Goal: Task Accomplishment & Management: Complete application form

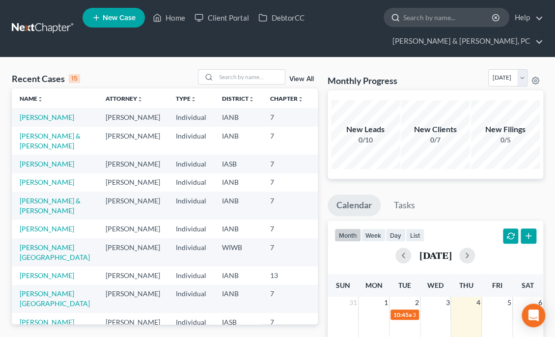
click at [422, 20] on input "search" at bounding box center [448, 17] width 90 height 18
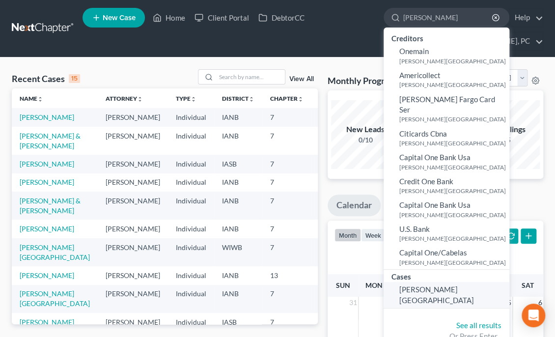
type input "[PERSON_NAME]"
click at [436, 285] on span "[PERSON_NAME][GEOGRAPHIC_DATA]" at bounding box center [436, 294] width 75 height 19
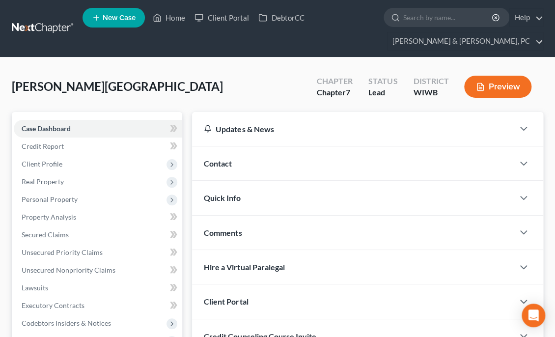
click at [118, 101] on div "[PERSON_NAME] Upgraded Chapter Chapter 7 Status Lead District [GEOGRAPHIC_DATA]…" at bounding box center [277, 90] width 531 height 43
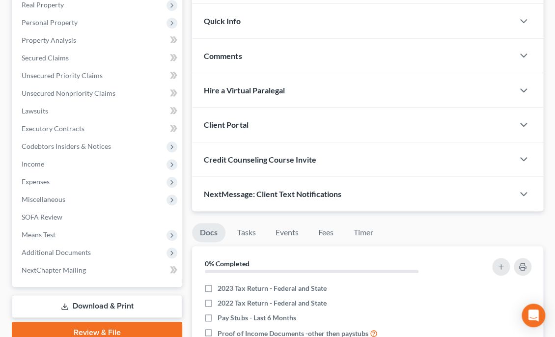
scroll to position [196, 0]
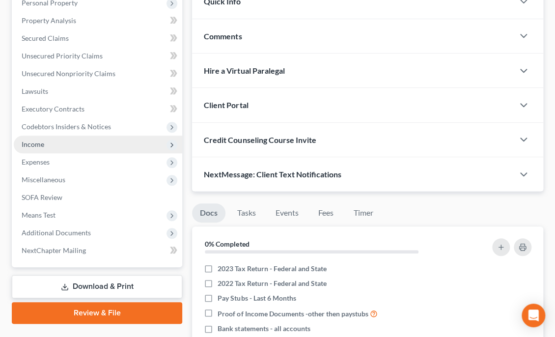
click at [108, 148] on span "Income" at bounding box center [98, 144] width 168 height 18
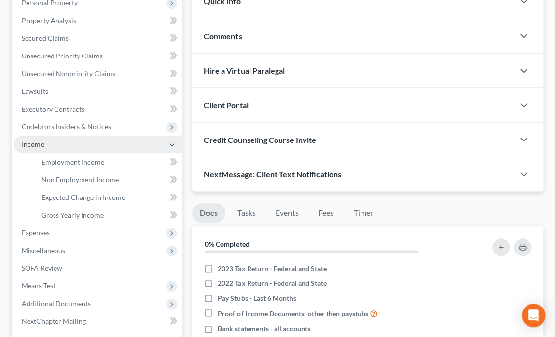
click at [108, 148] on span "Income" at bounding box center [98, 144] width 168 height 18
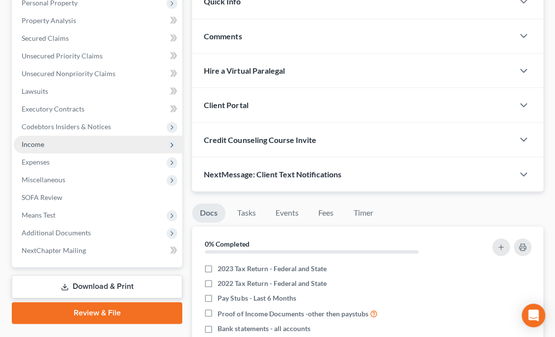
drag, startPoint x: 107, startPoint y: 127, endPoint x: 88, endPoint y: 145, distance: 25.7
click at [88, 145] on span "Income" at bounding box center [98, 144] width 168 height 18
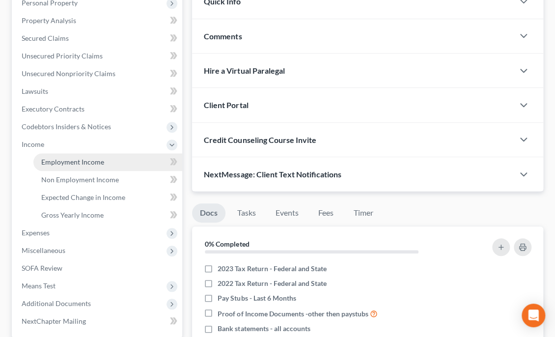
drag, startPoint x: 90, startPoint y: 158, endPoint x: 77, endPoint y: 161, distance: 14.2
click at [77, 161] on span "Employment Income" at bounding box center [72, 162] width 63 height 8
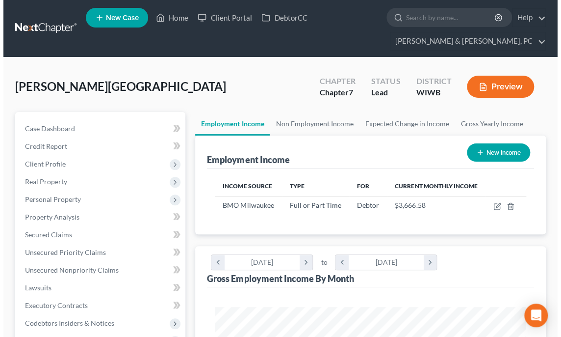
scroll to position [156, 331]
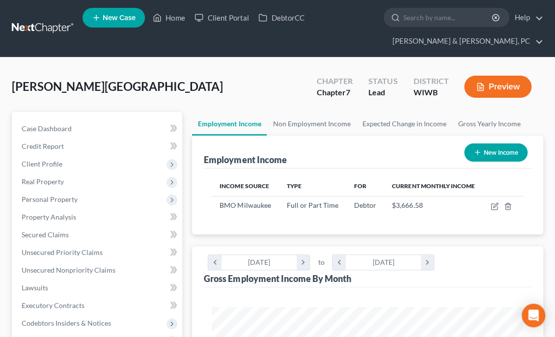
drag, startPoint x: 492, startPoint y: 155, endPoint x: 487, endPoint y: 154, distance: 5.6
click at [487, 154] on button "New Income" at bounding box center [495, 152] width 63 height 18
select select "0"
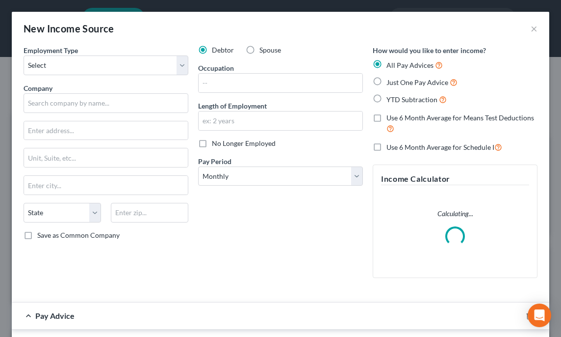
scroll to position [158, 336]
click at [127, 67] on select "Select Full or [DEMOGRAPHIC_DATA] Employment Self Employment" at bounding box center [106, 65] width 165 height 20
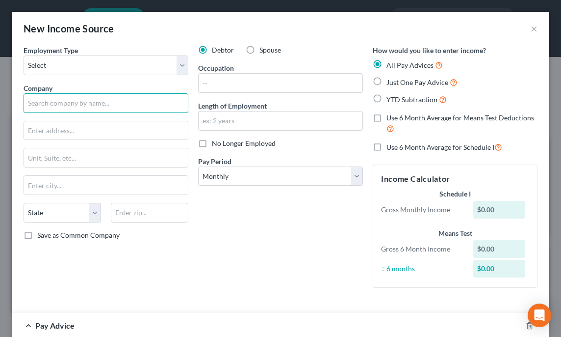
click at [77, 103] on input "text" at bounding box center [106, 103] width 165 height 20
paste input "State Theatres LLC"
type input "State Theatres LLC"
click at [248, 228] on div "Debtor Spouse Occupation Length of Employment No Longer Employed Pay Period * S…" at bounding box center [280, 170] width 175 height 250
drag, startPoint x: 274, startPoint y: 258, endPoint x: 265, endPoint y: 259, distance: 9.9
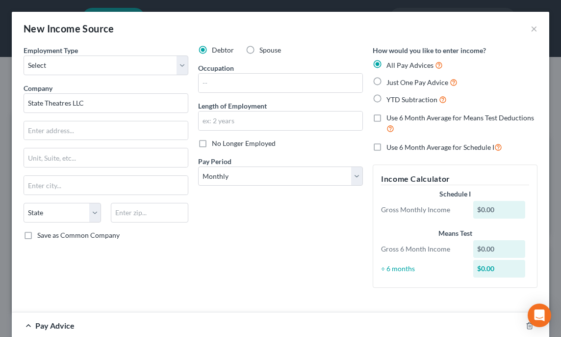
click at [265, 259] on div "Debtor Spouse Occupation Length of Employment No Longer Employed Pay Period * S…" at bounding box center [280, 170] width 175 height 250
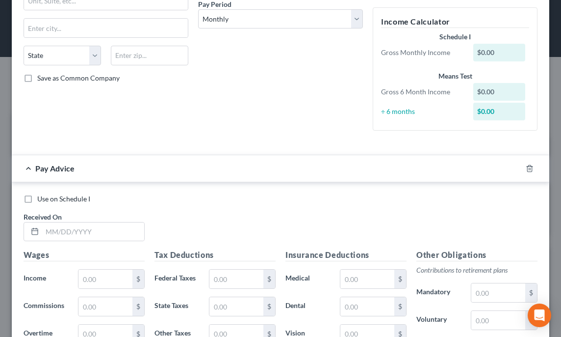
scroll to position [177, 0]
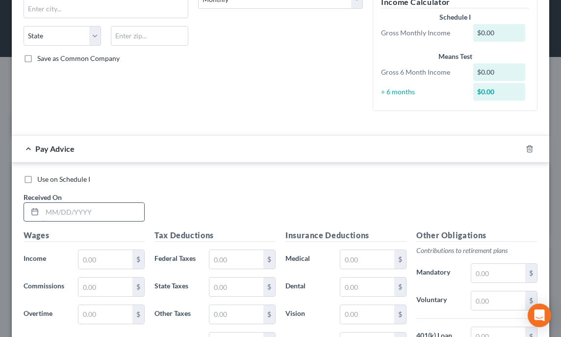
click at [71, 212] on input "text" at bounding box center [93, 212] width 102 height 19
type input "[DATE]"
click at [172, 197] on div "Use on Schedule I Received On * [DATE]" at bounding box center [281, 201] width 524 height 55
click at [102, 260] on input "text" at bounding box center [106, 259] width 54 height 19
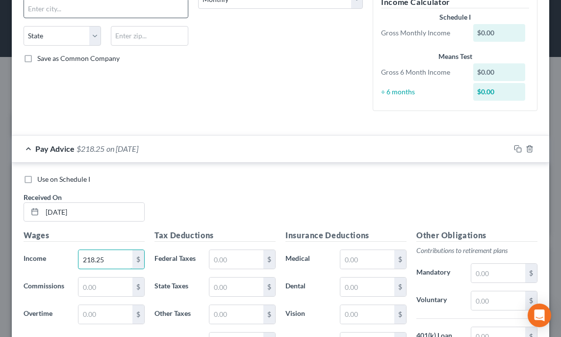
type input "218.25"
click at [224, 233] on h5 "Tax Deductions" at bounding box center [215, 235] width 121 height 12
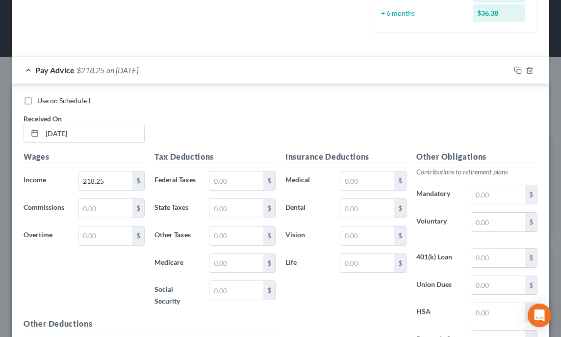
scroll to position [275, 0]
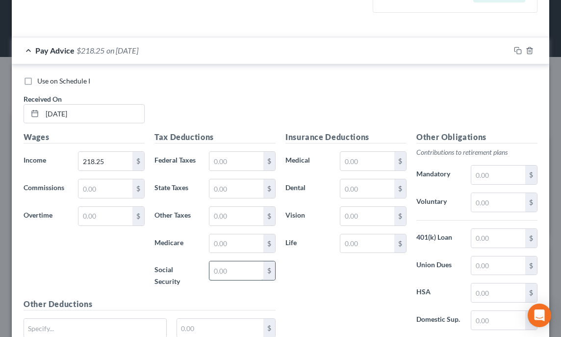
click at [232, 267] on input "text" at bounding box center [237, 270] width 54 height 19
type input "13.53"
click at [221, 243] on input "text" at bounding box center [237, 243] width 54 height 19
type input "3.16"
click at [139, 258] on div "Wages Income * 218.25 $ Commissions $ Overtime $" at bounding box center [84, 214] width 131 height 167
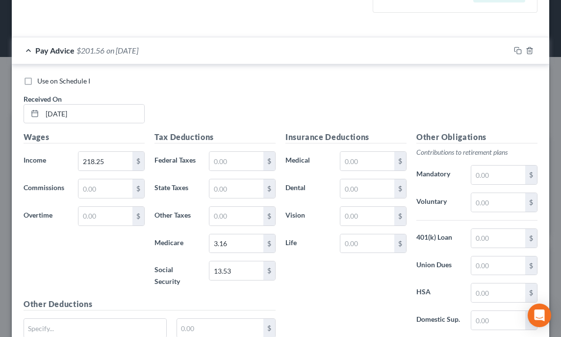
click at [141, 259] on div "Wages Income * 218.25 $ Commissions $ Overtime $" at bounding box center [84, 214] width 131 height 167
click at [60, 114] on input "[DATE]" at bounding box center [93, 114] width 102 height 19
type input "[DATE]"
click at [296, 103] on div "Use on Schedule I Received On * [DATE]" at bounding box center [281, 103] width 524 height 55
click at [342, 122] on div "Use on Schedule I Received On * [DATE]" at bounding box center [281, 103] width 524 height 55
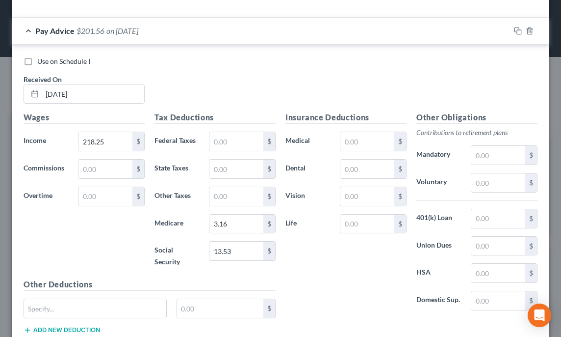
scroll to position [359, 0]
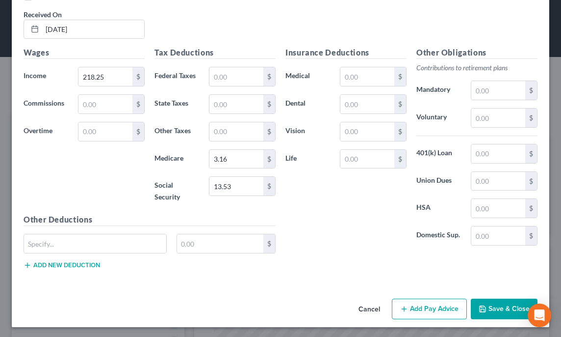
click at [408, 304] on button "Add Pay Advice" at bounding box center [429, 308] width 75 height 21
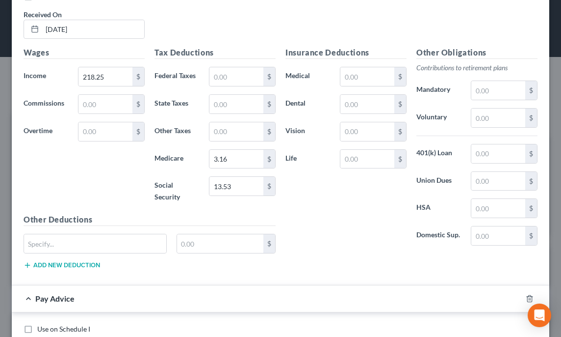
click at [346, 250] on div "Insurance Deductions Medical $ Dental $ Vision $ Life $" at bounding box center [346, 150] width 131 height 207
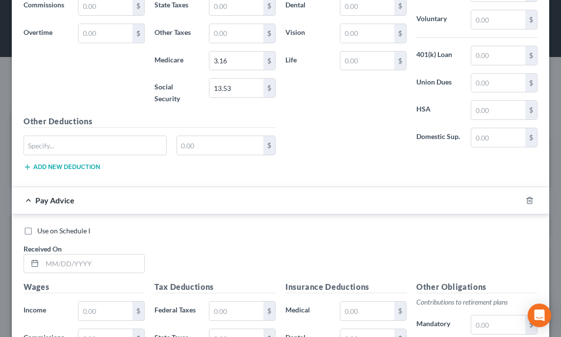
scroll to position [595, 0]
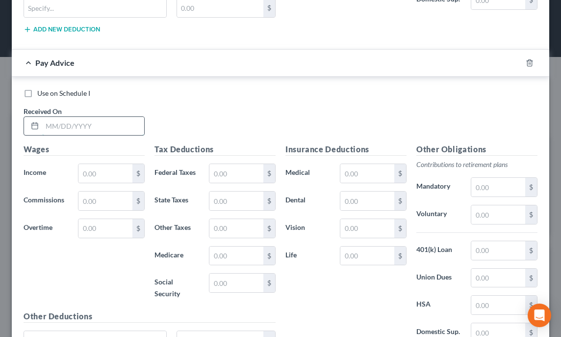
click at [81, 126] on input "text" at bounding box center [93, 126] width 102 height 19
type input "[DATE]"
click at [95, 167] on input "text" at bounding box center [106, 173] width 54 height 19
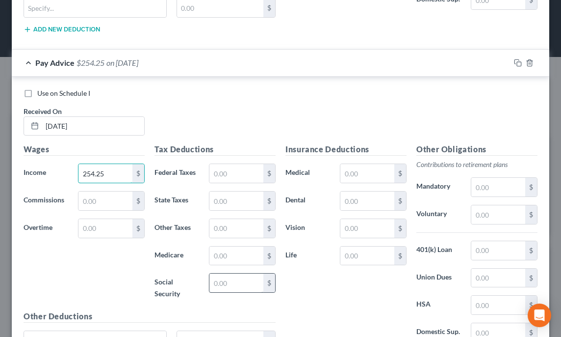
type input "254.25"
click at [223, 281] on input "text" at bounding box center [237, 282] width 54 height 19
type input "15.76"
click at [221, 257] on input "text" at bounding box center [237, 255] width 54 height 19
type input "3.69"
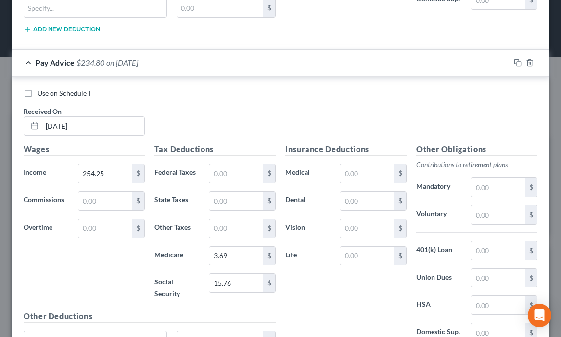
click at [290, 287] on div "Insurance Deductions Medical $ Dental $ Vision $ Life $" at bounding box center [346, 246] width 131 height 207
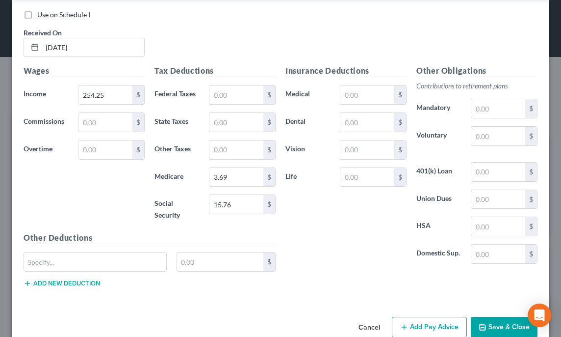
scroll to position [690, 0]
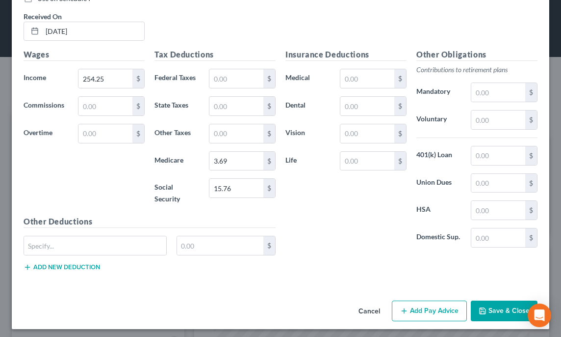
click at [406, 306] on button "Add Pay Advice" at bounding box center [429, 310] width 75 height 21
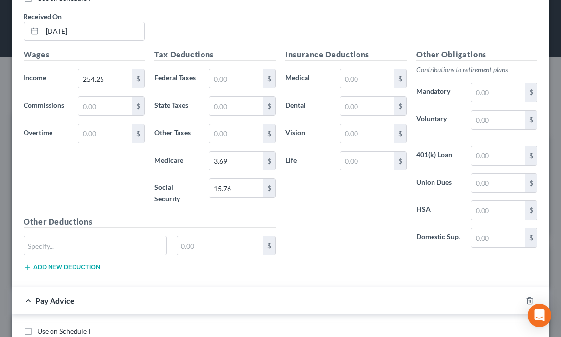
click at [320, 250] on div "Insurance Deductions Medical $ Dental $ Vision $ Life $" at bounding box center [346, 152] width 131 height 207
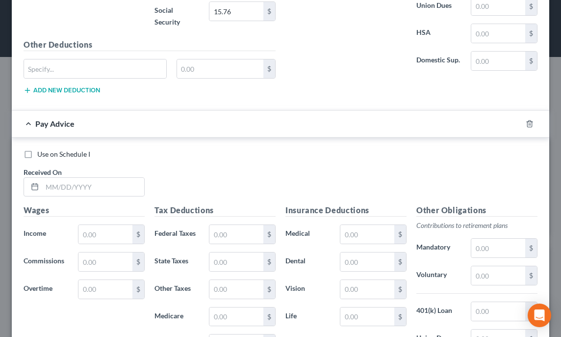
scroll to position [925, 0]
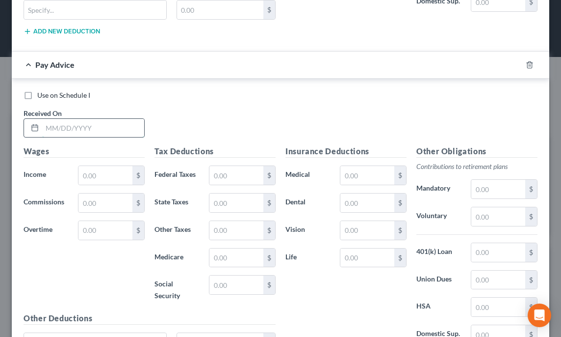
click at [65, 125] on input "text" at bounding box center [93, 128] width 102 height 19
type input "[DATE]"
click at [208, 111] on div "Use on Schedule I Received On * [DATE]" at bounding box center [281, 117] width 524 height 55
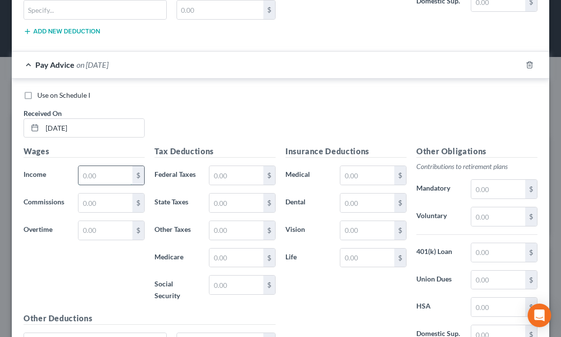
click at [101, 166] on input "text" at bounding box center [106, 175] width 54 height 19
type input "227.25"
click at [222, 281] on input "text" at bounding box center [237, 284] width 54 height 19
type input "14.09"
click at [220, 256] on input "text" at bounding box center [237, 257] width 54 height 19
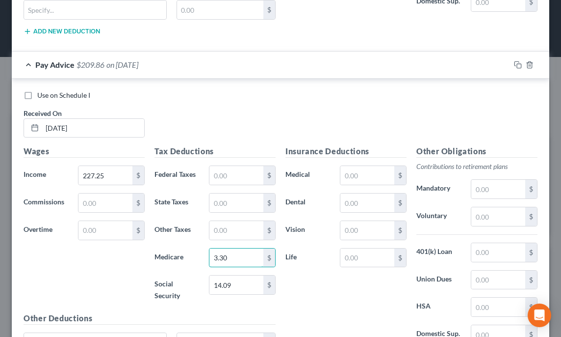
type input "3.30"
click at [109, 259] on div "Wages Income * 227.25 $ Commissions $ Overtime $" at bounding box center [84, 228] width 131 height 167
click at [313, 269] on div "Insurance Deductions Medical $ Dental $ Vision $ Life $" at bounding box center [346, 248] width 131 height 207
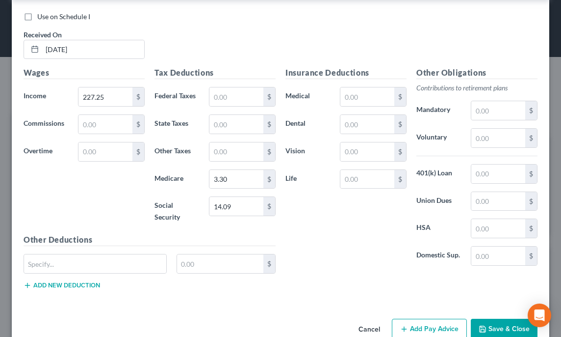
scroll to position [1021, 0]
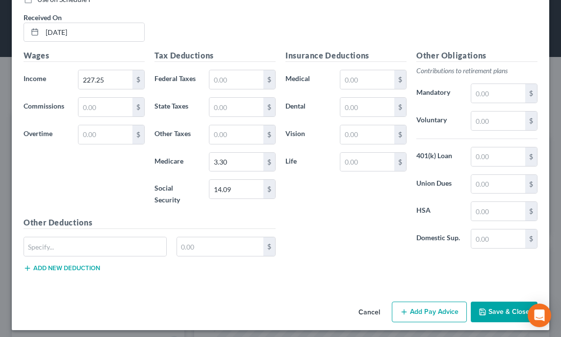
click at [421, 305] on button "Add Pay Advice" at bounding box center [429, 311] width 75 height 21
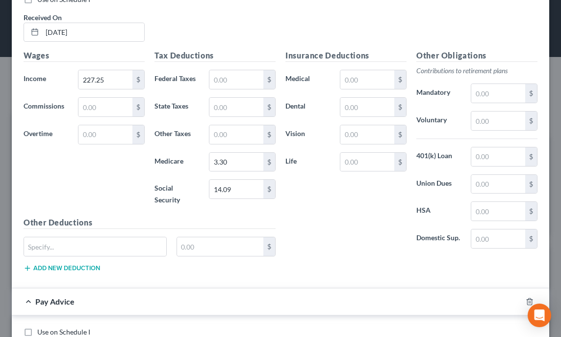
click at [347, 253] on div "Insurance Deductions Medical $ Dental $ Vision $ Life $ Other Obligations Contr…" at bounding box center [412, 165] width 262 height 230
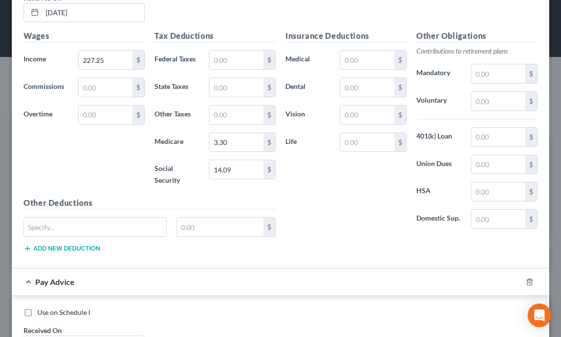
scroll to position [1197, 0]
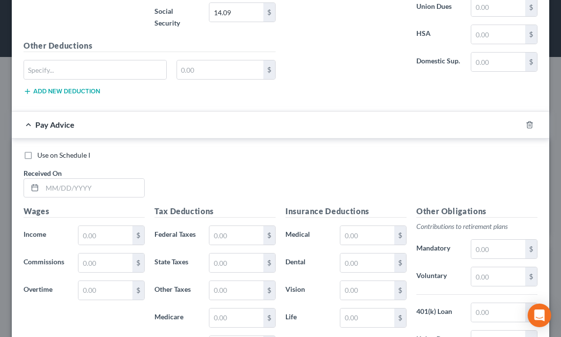
click at [284, 196] on div "Use on Schedule I Received On *" at bounding box center [281, 177] width 524 height 55
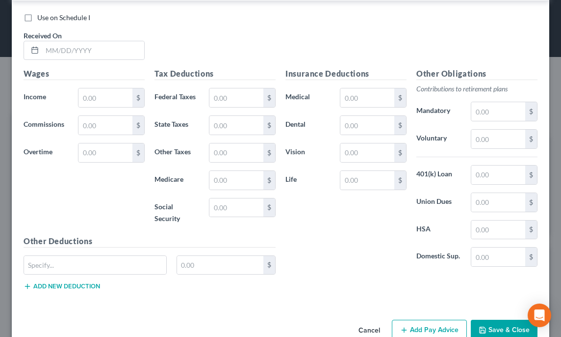
scroll to position [1315, 0]
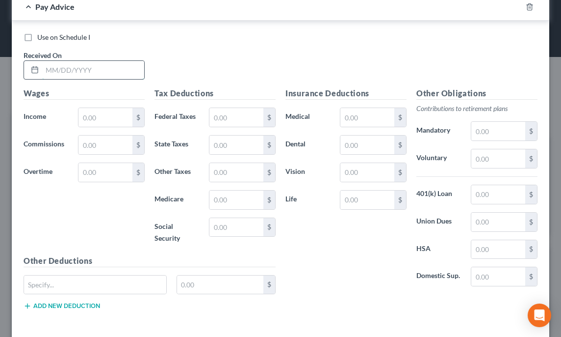
click at [45, 65] on input "text" at bounding box center [93, 70] width 102 height 19
type input "[DATE]"
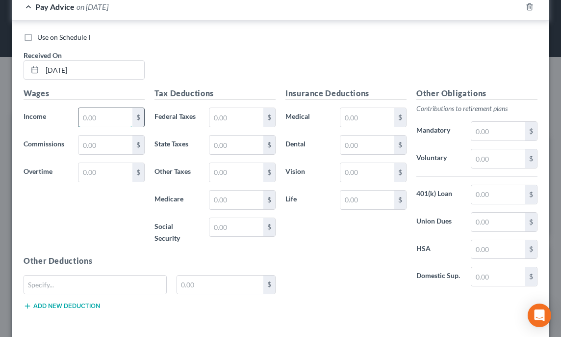
click at [94, 109] on input "text" at bounding box center [106, 117] width 54 height 19
type input "360"
click at [228, 223] on input "text" at bounding box center [237, 227] width 54 height 19
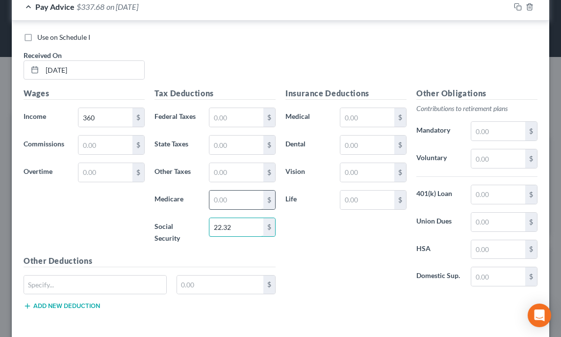
type input "22.32"
click at [210, 197] on input "text" at bounding box center [237, 199] width 54 height 19
type input "5.22"
click at [106, 209] on div "Wages Income * 360 $ Commissions $ Overtime $" at bounding box center [84, 170] width 131 height 167
click at [353, 247] on div "Insurance Deductions Medical $ Dental $ Vision $ Life $" at bounding box center [346, 190] width 131 height 207
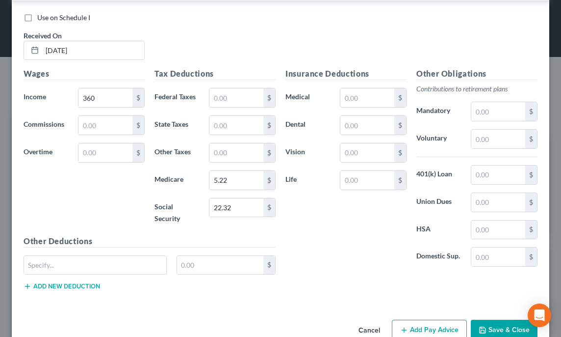
scroll to position [1351, 0]
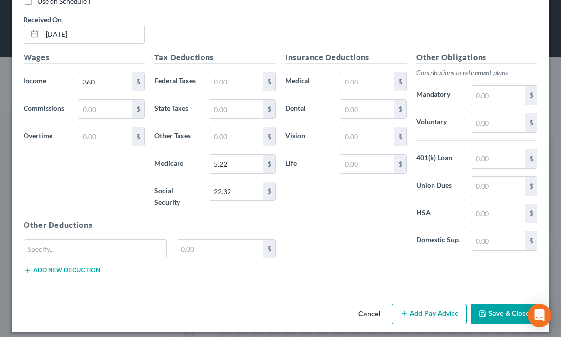
click at [412, 309] on button "Add Pay Advice" at bounding box center [429, 313] width 75 height 21
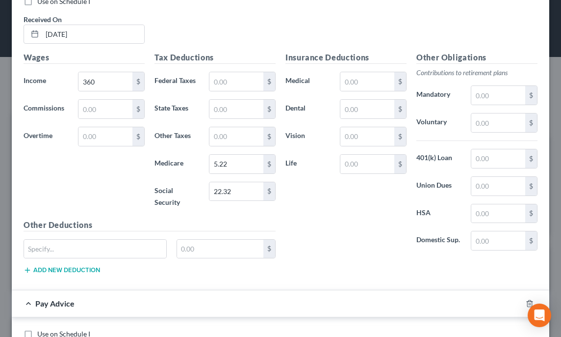
click at [348, 239] on div "Insurance Deductions Medical $ Dental $ Vision $ Life $" at bounding box center [346, 155] width 131 height 207
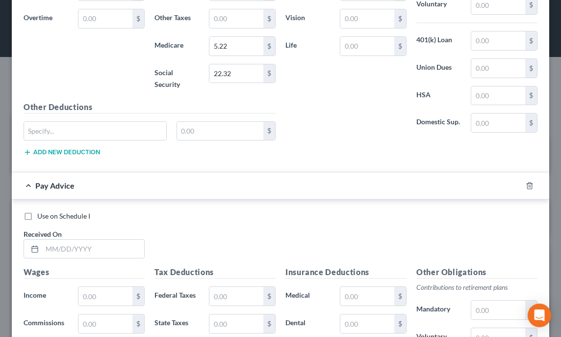
scroll to position [1489, 0]
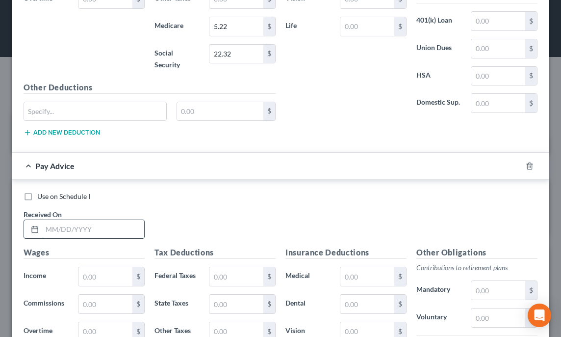
click at [80, 222] on input "text" at bounding box center [93, 229] width 102 height 19
type input "[DATE]"
click at [95, 268] on input "text" at bounding box center [106, 276] width 54 height 19
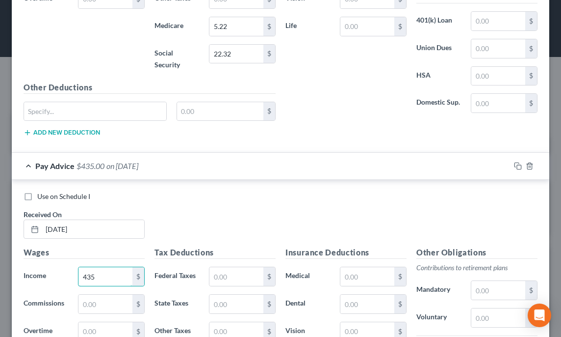
type input "435"
click at [198, 219] on div "Use on Schedule I Received On * [DATE]" at bounding box center [281, 218] width 524 height 55
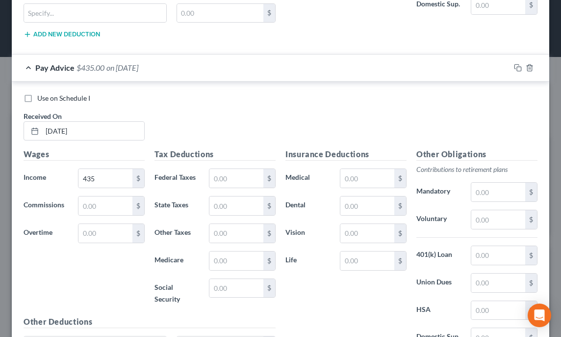
scroll to position [1606, 0]
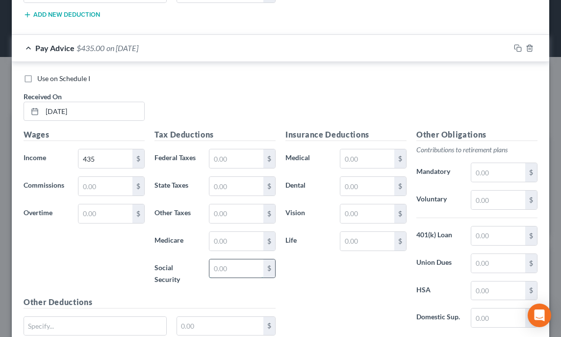
click at [228, 259] on input "text" at bounding box center [237, 268] width 54 height 19
type input "26.97"
click at [220, 236] on input "text" at bounding box center [237, 241] width 54 height 19
type input "6.31"
click at [313, 279] on div "Insurance Deductions Medical $ Dental $ Vision $ Life $" at bounding box center [346, 232] width 131 height 207
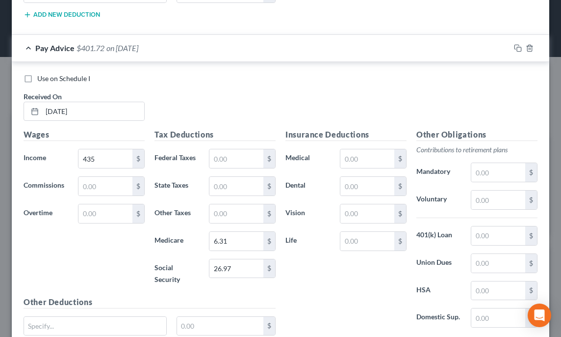
click at [319, 284] on div "Insurance Deductions Medical $ Dental $ Vision $ Life $" at bounding box center [346, 232] width 131 height 207
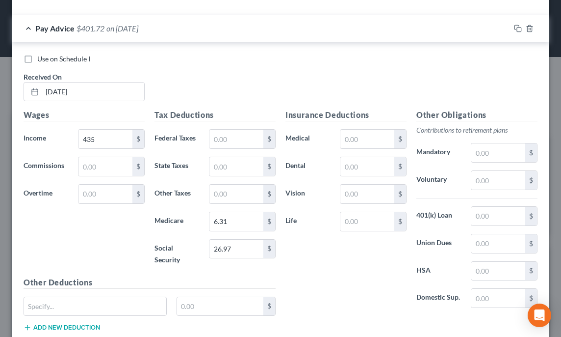
scroll to position [1682, 0]
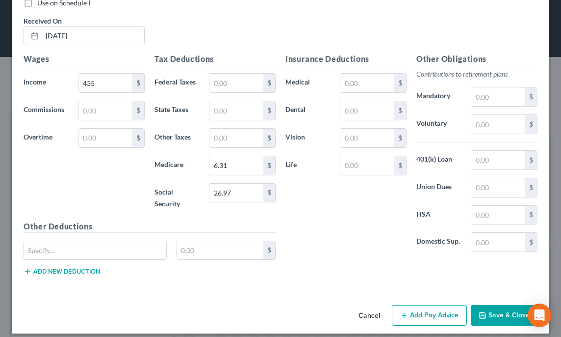
click at [395, 305] on button "Add Pay Advice" at bounding box center [429, 315] width 75 height 21
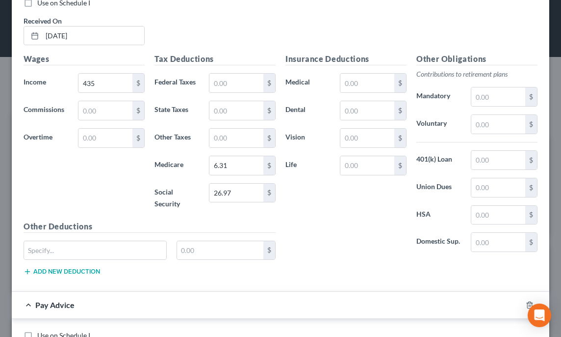
click at [341, 249] on div "Insurance Deductions Medical $ Dental $ Vision $ Life $" at bounding box center [346, 156] width 131 height 207
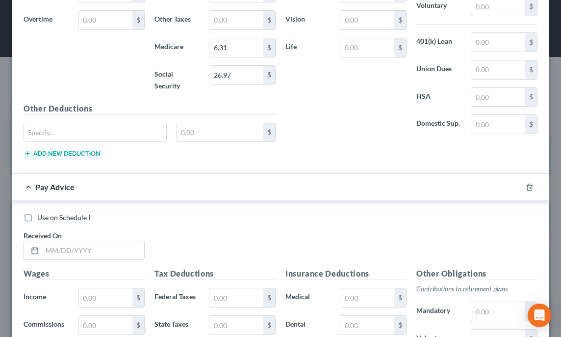
scroll to position [1898, 0]
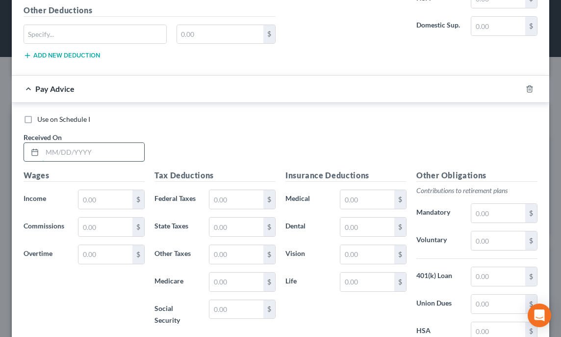
click at [115, 143] on input "text" at bounding box center [93, 152] width 102 height 19
type input "[DATE]"
click at [101, 190] on input "text" at bounding box center [106, 199] width 54 height 19
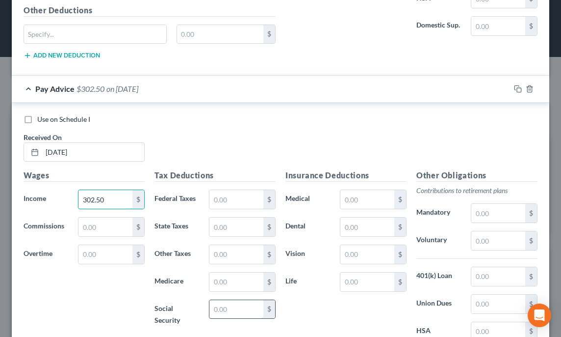
type input "302.50"
click at [236, 300] on input "text" at bounding box center [237, 309] width 54 height 19
type input "18.76"
click at [222, 272] on input "text" at bounding box center [237, 281] width 54 height 19
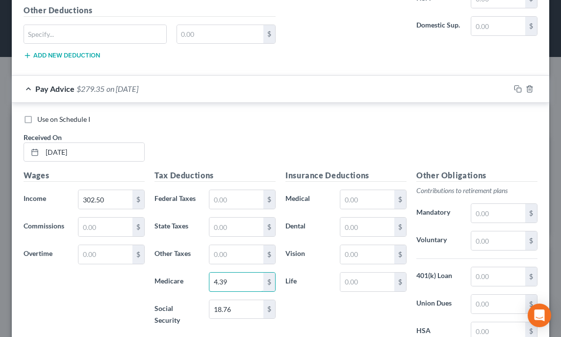
type input "4.39"
click at [318, 310] on div "Insurance Deductions Medical $ Dental $ Vision $ Life $" at bounding box center [346, 272] width 131 height 207
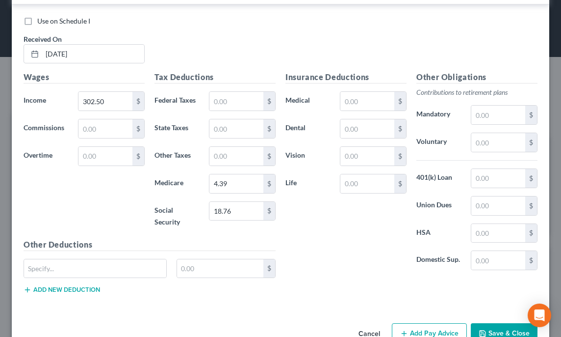
scroll to position [2013, 0]
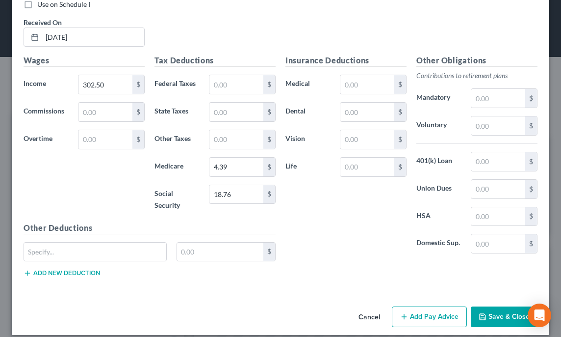
click at [416, 312] on button "Add Pay Advice" at bounding box center [429, 316] width 75 height 21
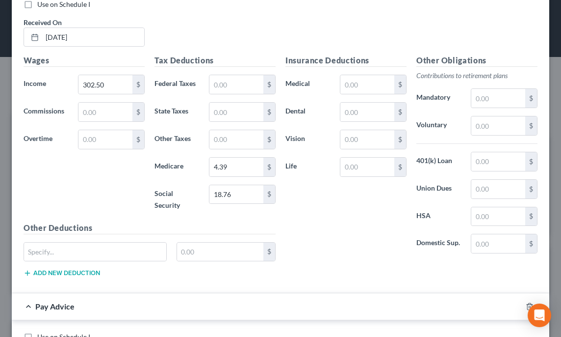
click at [355, 249] on div "Insurance Deductions Medical $ Dental $ Vision $ Life $" at bounding box center [346, 157] width 131 height 207
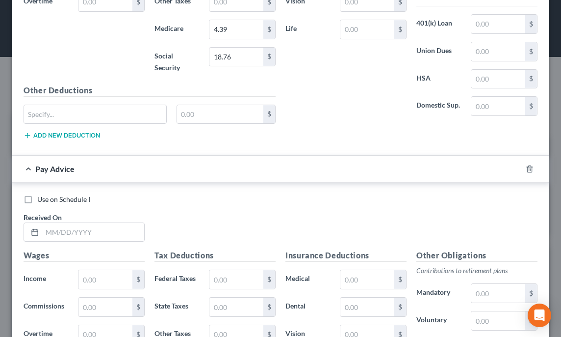
scroll to position [2170, 0]
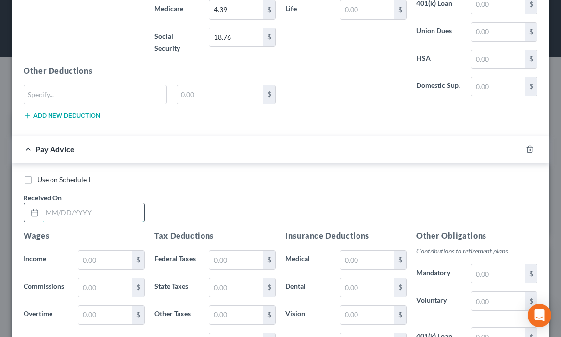
click at [61, 203] on input "text" at bounding box center [93, 212] width 102 height 19
type input "[DATE]"
click at [106, 250] on input "text" at bounding box center [106, 259] width 54 height 19
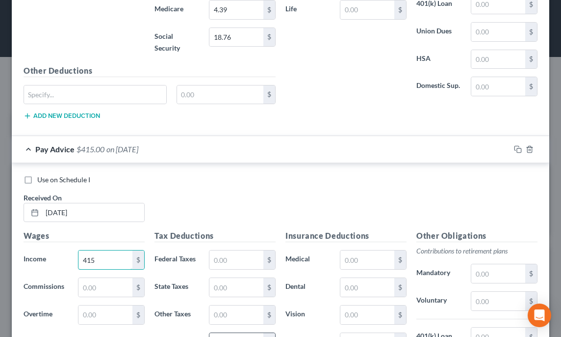
type input "415"
click at [216, 333] on input "text" at bounding box center [237, 342] width 54 height 19
type input "6.02"
click at [235, 203] on div "Use on Schedule I Received On * [DATE]" at bounding box center [281, 202] width 524 height 55
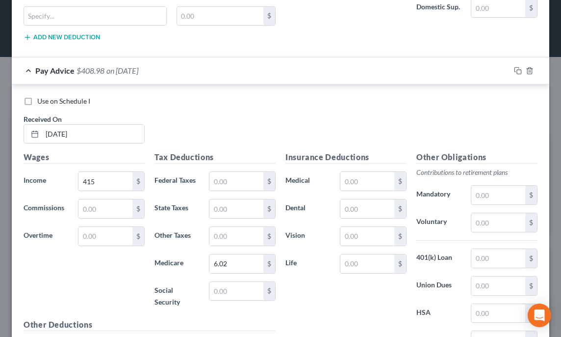
scroll to position [2268, 0]
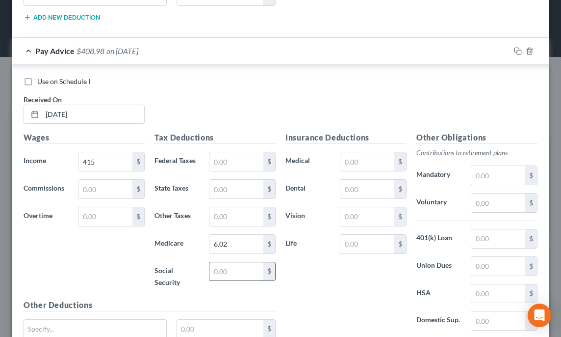
click at [231, 262] on input "text" at bounding box center [237, 271] width 54 height 19
type input "25.73"
click at [334, 286] on div "Insurance Deductions Medical $ Dental $ Vision $ Life $" at bounding box center [346, 235] width 131 height 207
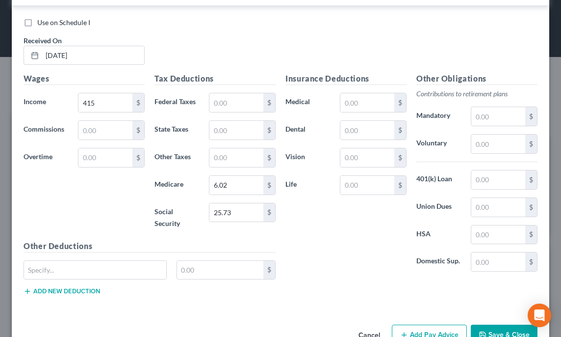
scroll to position [2343, 0]
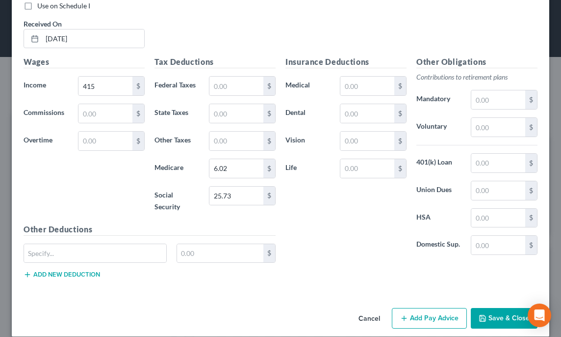
click at [407, 309] on button "Add Pay Advice" at bounding box center [429, 318] width 75 height 21
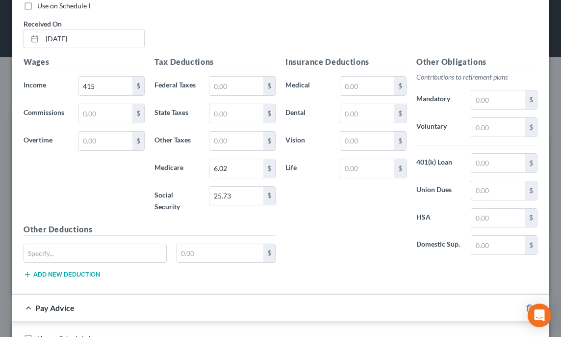
click at [346, 239] on div "Insurance Deductions Medical $ Dental $ Vision $ Life $" at bounding box center [346, 159] width 131 height 207
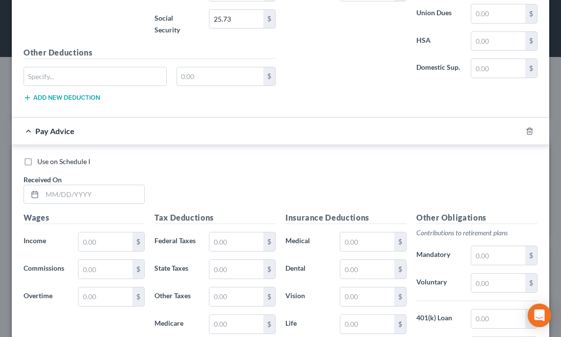
scroll to position [2540, 0]
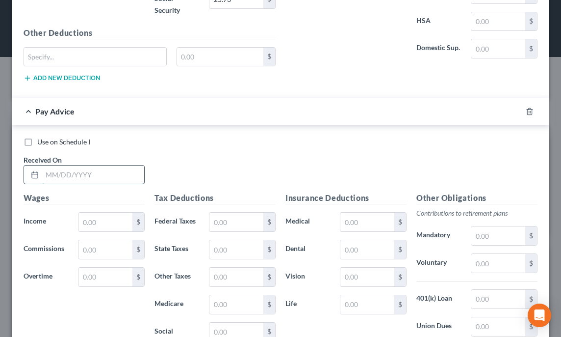
click at [86, 169] on input "text" at bounding box center [93, 174] width 102 height 19
type input "[DATE]"
click at [100, 214] on input "text" at bounding box center [106, 222] width 54 height 19
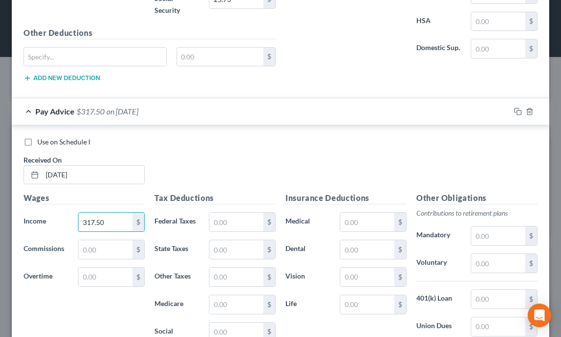
type input "317.50"
click at [230, 177] on div "Use on Schedule I Received On * [DATE]" at bounding box center [281, 164] width 524 height 55
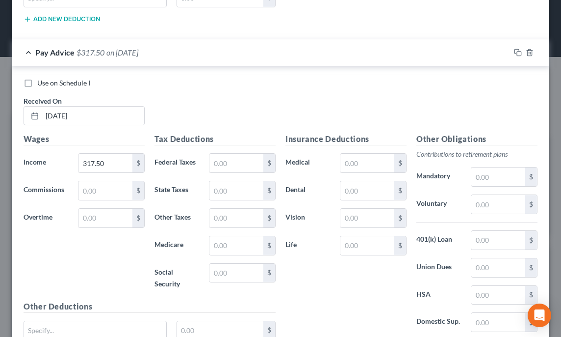
scroll to position [2618, 0]
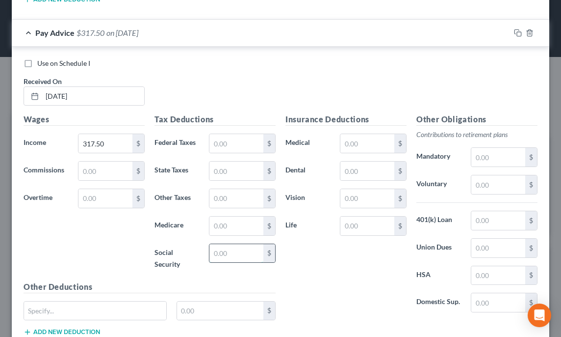
click at [232, 244] on input "text" at bounding box center [237, 253] width 54 height 19
type input "19.69"
click at [228, 217] on input "text" at bounding box center [237, 225] width 54 height 19
type input "4.60"
click at [298, 260] on div "Insurance Deductions Medical $ Dental $ Vision $ Life $" at bounding box center [346, 216] width 131 height 207
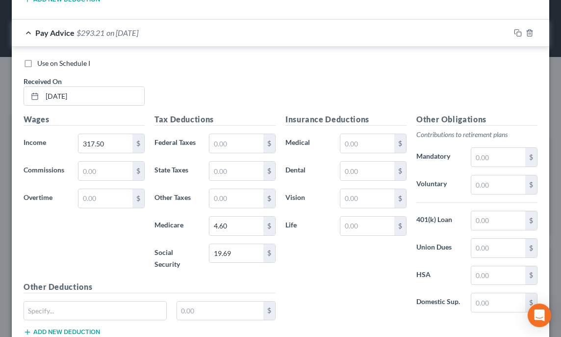
click at [308, 262] on div "Insurance Deductions Medical $ Dental $ Vision $ Life $" at bounding box center [346, 216] width 131 height 207
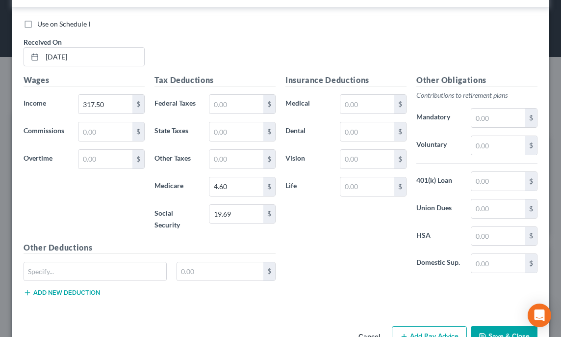
scroll to position [2674, 0]
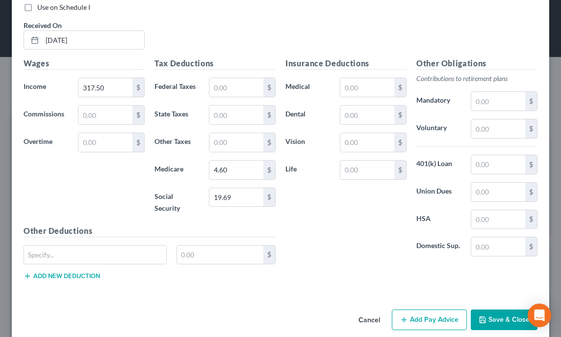
click at [404, 313] on button "Add Pay Advice" at bounding box center [429, 319] width 75 height 21
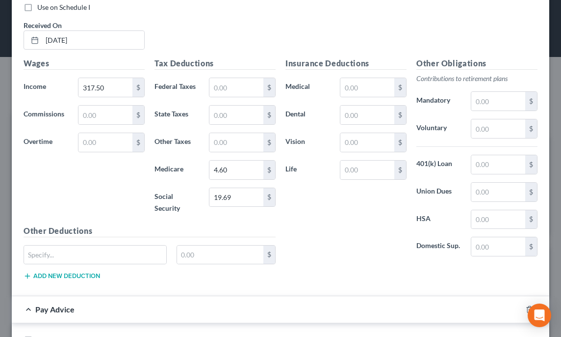
click at [340, 249] on div "Insurance Deductions Medical $ Dental $ Vision $ Life $" at bounding box center [346, 160] width 131 height 207
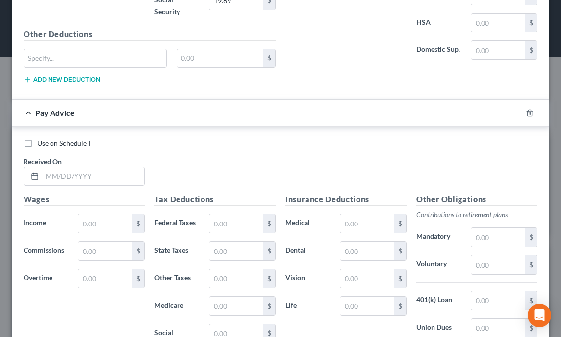
scroll to position [2890, 0]
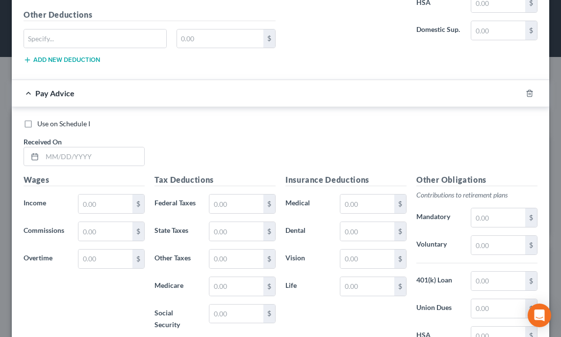
click at [263, 141] on div "Use on Schedule I Received On *" at bounding box center [281, 146] width 524 height 55
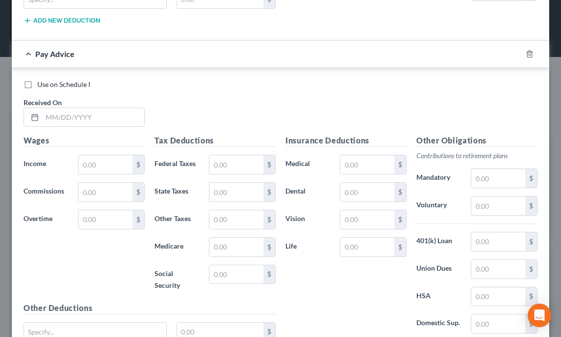
scroll to position [2949, 0]
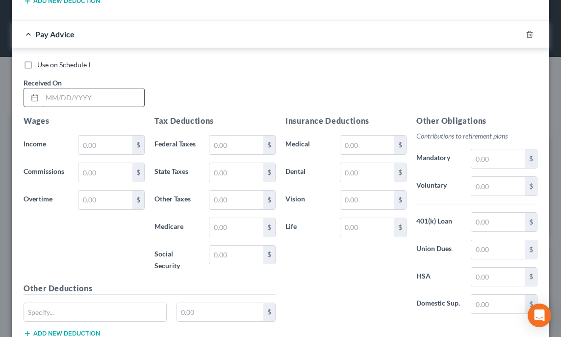
click at [83, 88] on input "text" at bounding box center [93, 97] width 102 height 19
type input "[DATE]"
click at [91, 141] on div "$" at bounding box center [111, 145] width 67 height 20
click at [90, 135] on input "text" at bounding box center [106, 144] width 54 height 19
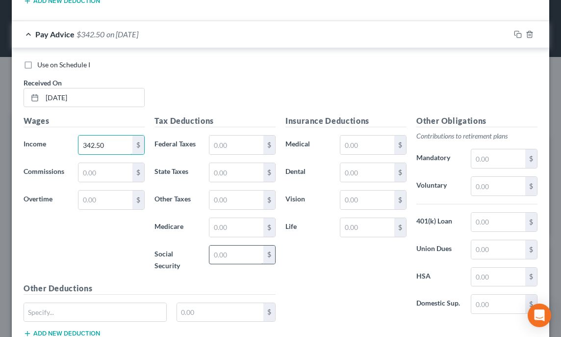
type input "342.50"
click at [233, 245] on input "text" at bounding box center [237, 254] width 54 height 19
type input "21.24"
click at [229, 218] on input "text" at bounding box center [237, 227] width 54 height 19
type input "4.97"
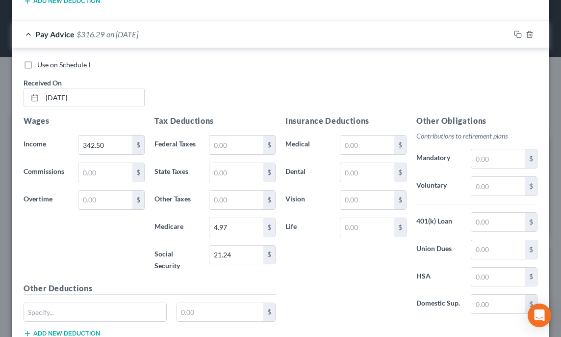
click at [328, 263] on div "Insurance Deductions Medical $ Dental $ Vision $ Life $" at bounding box center [346, 218] width 131 height 207
click at [334, 256] on div "Insurance Deductions Medical $ Dental $ Vision $ Life $" at bounding box center [346, 218] width 131 height 207
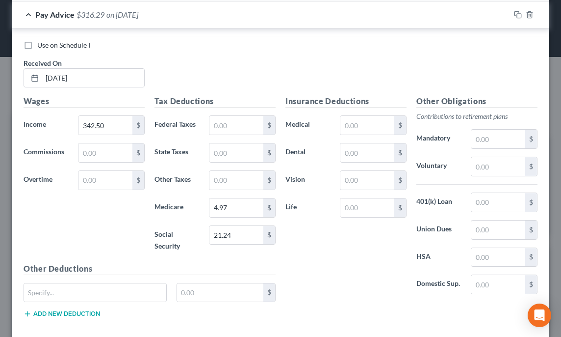
scroll to position [3005, 0]
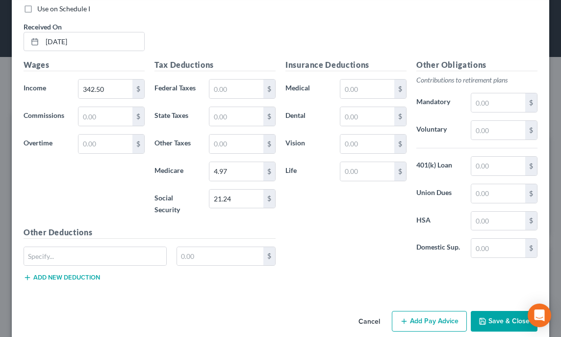
click at [404, 311] on button "Add Pay Advice" at bounding box center [429, 321] width 75 height 21
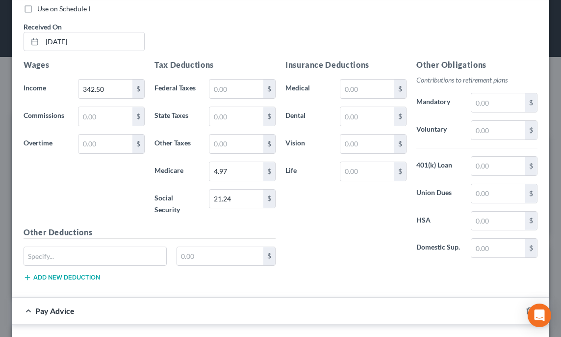
click at [334, 267] on div "Insurance Deductions Medical $ Dental $ Vision $ Life $ Other Obligations Contr…" at bounding box center [412, 174] width 262 height 230
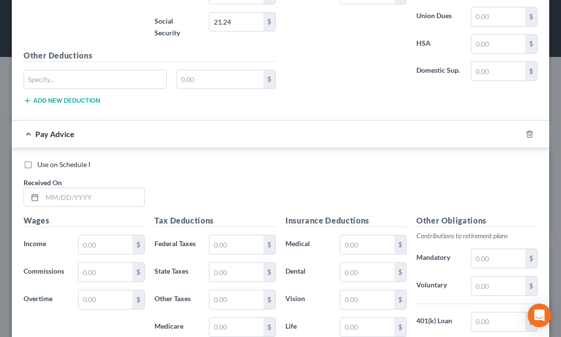
scroll to position [3221, 0]
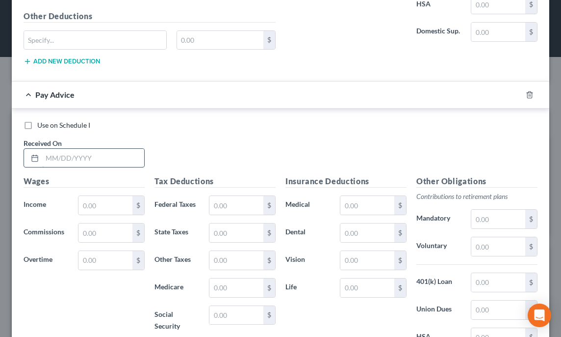
click at [96, 152] on input "text" at bounding box center [93, 158] width 102 height 19
type input "[DATE]"
click at [100, 196] on input "text" at bounding box center [106, 205] width 54 height 19
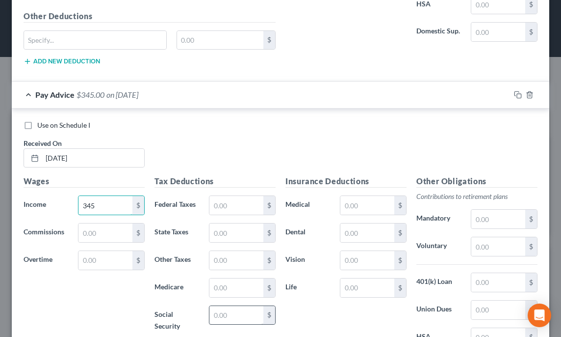
type input "345"
click at [218, 306] on input "text" at bounding box center [237, 315] width 54 height 19
type input "21.39"
click at [219, 278] on input "text" at bounding box center [237, 287] width 54 height 19
type input "5"
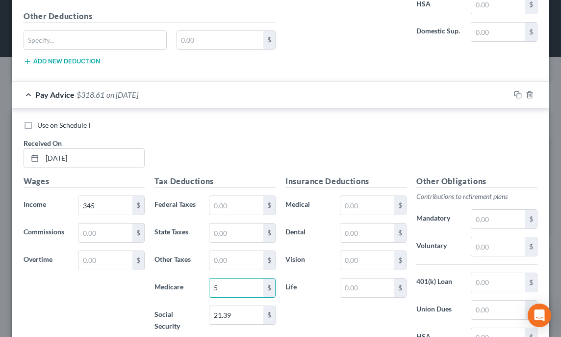
click at [144, 284] on div "Wages Income * 345 $ Commissions $ Overtime $" at bounding box center [84, 258] width 131 height 167
click at [360, 303] on div "Insurance Deductions Medical $ Dental $ Vision $ Life $" at bounding box center [346, 278] width 131 height 207
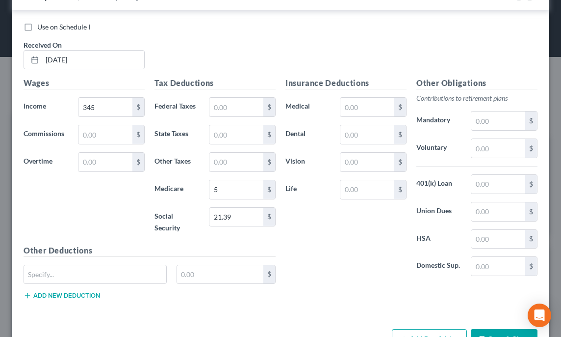
scroll to position [3335, 0]
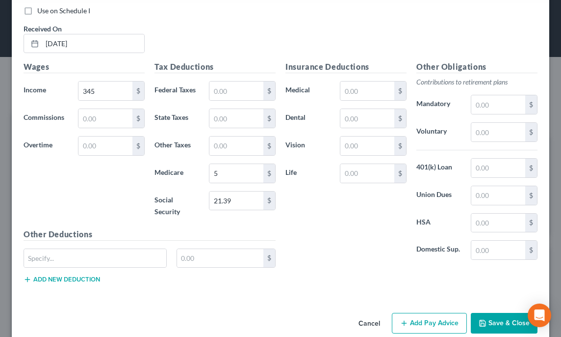
click at [401, 319] on icon "button" at bounding box center [404, 323] width 8 height 8
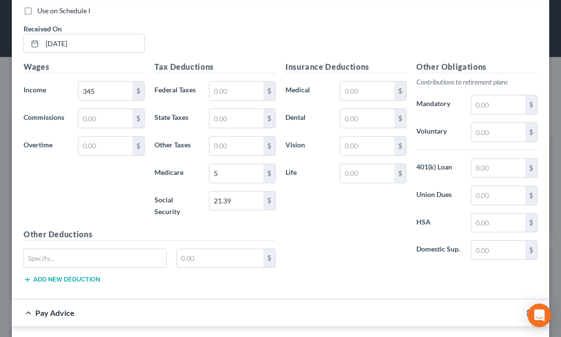
click at [332, 248] on div "Insurance Deductions Medical $ Dental $ Vision $ Life $" at bounding box center [346, 164] width 131 height 207
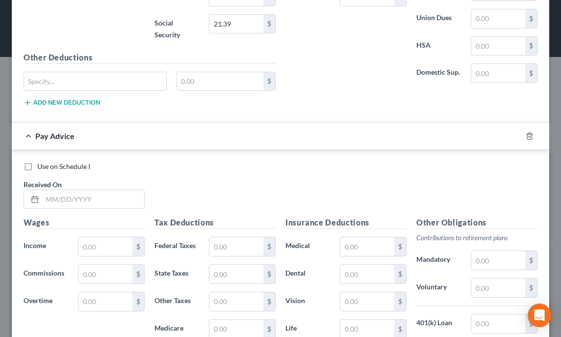
scroll to position [3551, 0]
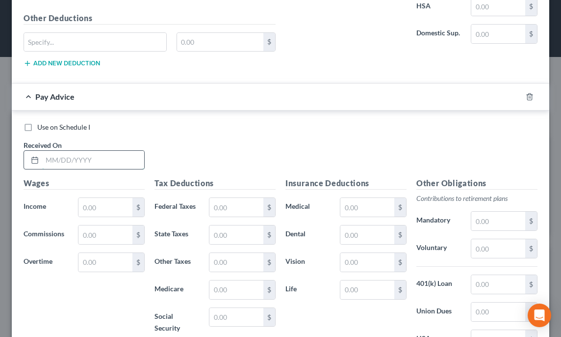
click at [80, 151] on input "text" at bounding box center [93, 160] width 102 height 19
type input "[DATE]"
click at [90, 198] on input "text" at bounding box center [106, 207] width 54 height 19
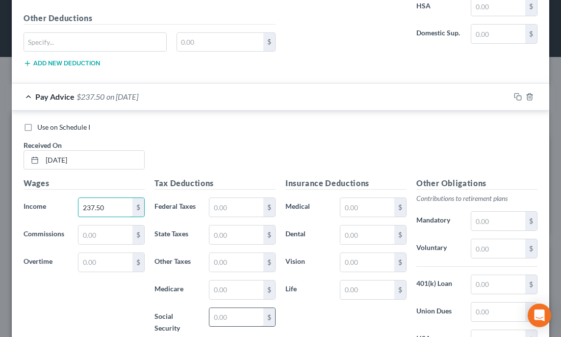
type input "237.50"
click at [229, 308] on input "text" at bounding box center [237, 317] width 54 height 19
type input "14.73"
click at [224, 280] on input "text" at bounding box center [237, 289] width 54 height 19
type input "3.44"
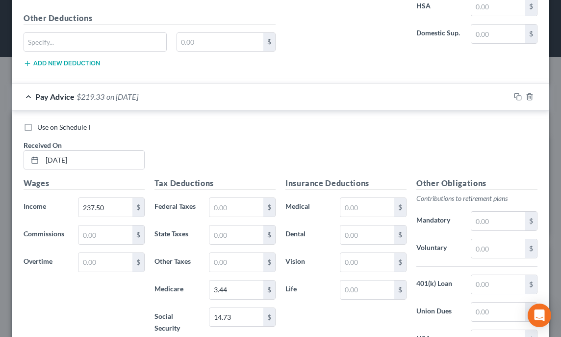
click at [167, 280] on label "Medicare" at bounding box center [177, 290] width 54 height 20
click at [355, 307] on div "Insurance Deductions Medical $ Dental $ Vision $ Life $" at bounding box center [346, 280] width 131 height 207
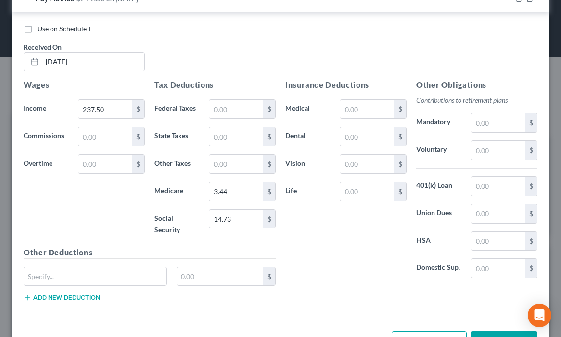
scroll to position [3667, 0]
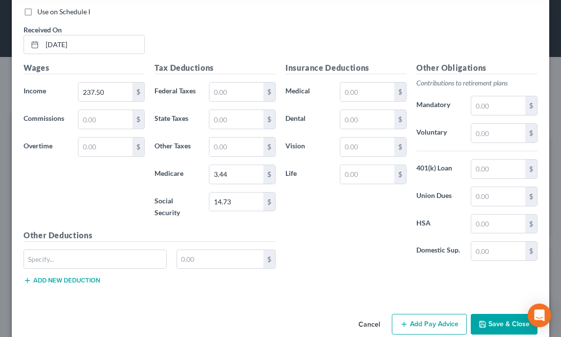
click at [403, 314] on button "Add Pay Advice" at bounding box center [429, 324] width 75 height 21
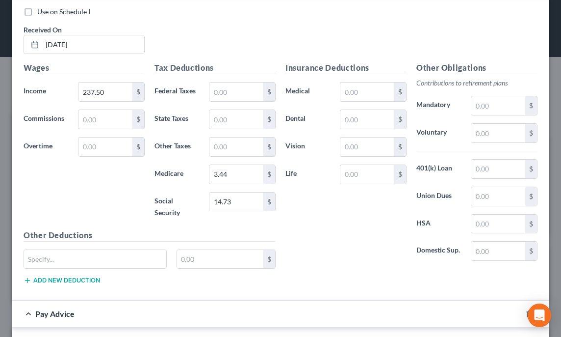
click at [316, 253] on div "Insurance Deductions Medical $ Dental $ Vision $ Life $ Other Obligations Contr…" at bounding box center [412, 177] width 262 height 230
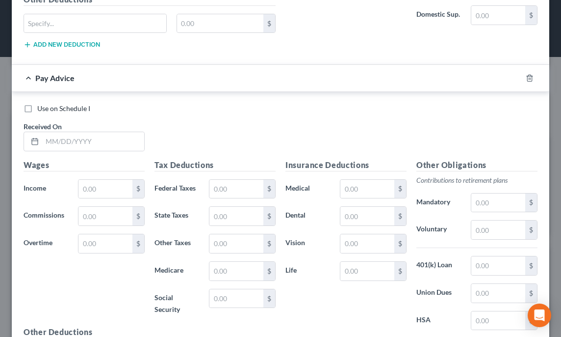
scroll to position [3922, 0]
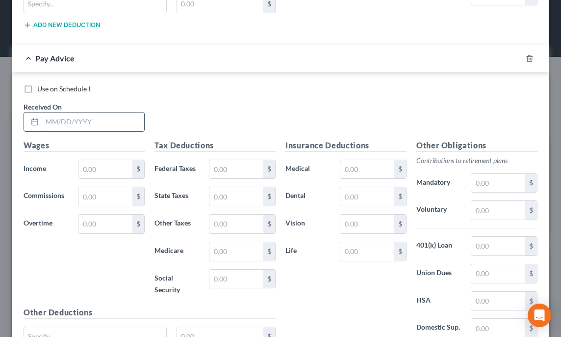
click at [72, 112] on input "text" at bounding box center [93, 121] width 102 height 19
type input "[DATE]"
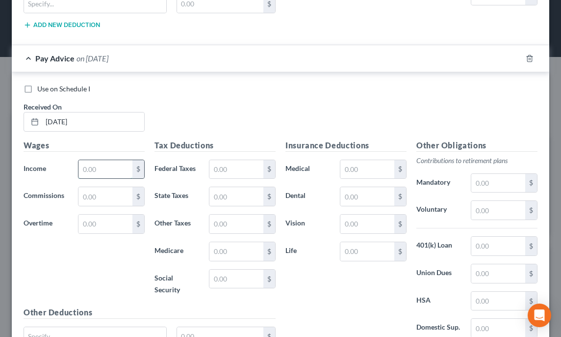
click at [90, 160] on input "text" at bounding box center [106, 169] width 54 height 19
type input "265"
click at [215, 269] on input "text" at bounding box center [237, 278] width 54 height 19
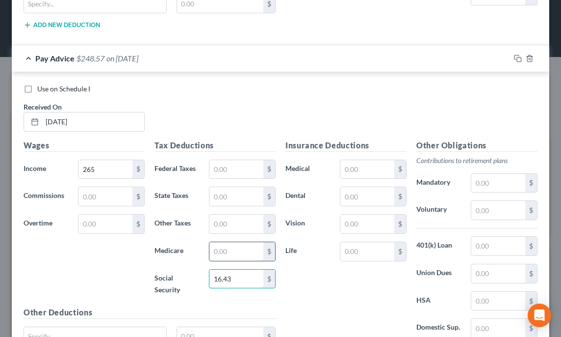
type input "16.43"
click at [217, 242] on input "text" at bounding box center [237, 251] width 54 height 19
type input "3.84"
click at [116, 248] on div "Wages Income * 265 $ Commissions $ Overtime $" at bounding box center [84, 222] width 131 height 167
click at [383, 287] on div "Insurance Deductions Medical $ Dental $ Vision $ Life $" at bounding box center [346, 242] width 131 height 207
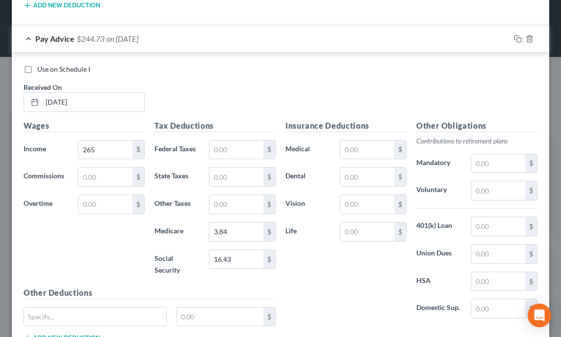
scroll to position [3997, 0]
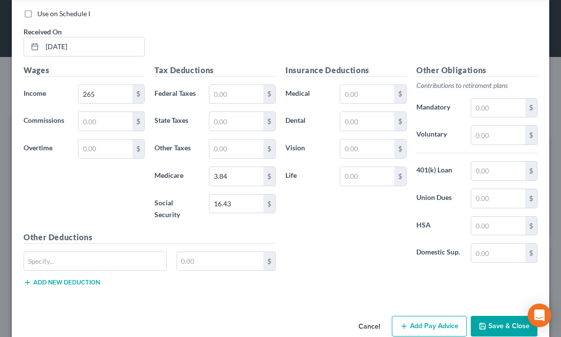
click at [365, 221] on div "Insurance Deductions Medical $ Dental $ Vision $ Life $" at bounding box center [346, 167] width 131 height 207
click at [479, 322] on icon "button" at bounding box center [483, 326] width 8 height 8
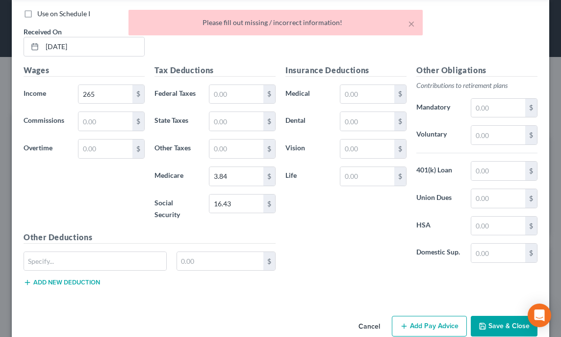
click at [308, 204] on div "Insurance Deductions Medical $ Dental $ Vision $ Life $" at bounding box center [346, 167] width 131 height 207
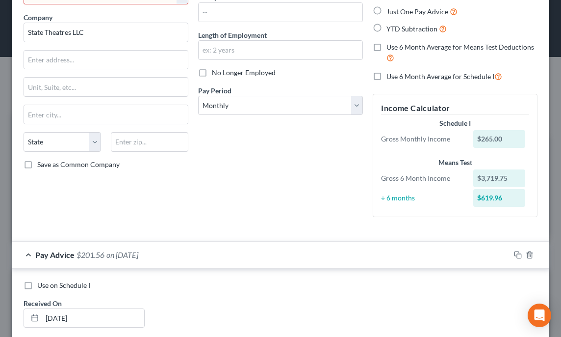
scroll to position [0, 0]
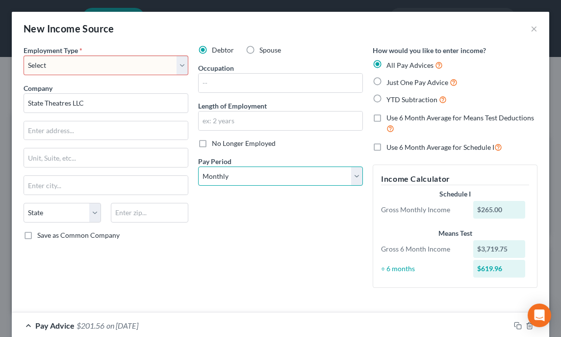
click at [234, 175] on select "Select Monthly Twice Monthly Every Other Week Weekly" at bounding box center [280, 176] width 165 height 20
select select "1"
click at [198, 166] on select "Select Monthly Twice Monthly Every Other Week Weekly" at bounding box center [280, 176] width 165 height 20
click at [92, 66] on select "Select Full or [DEMOGRAPHIC_DATA] Employment Self Employment" at bounding box center [106, 65] width 165 height 20
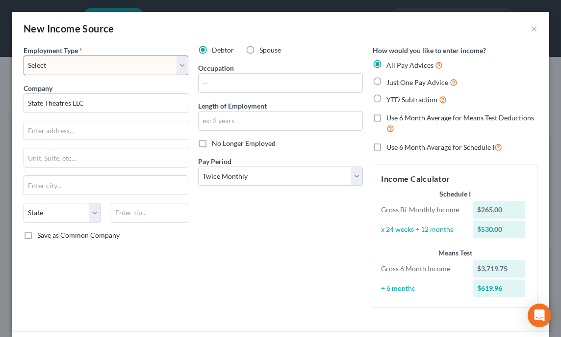
select select "0"
click at [24, 55] on select "Select Full or [DEMOGRAPHIC_DATA] Employment Self Employment" at bounding box center [106, 65] width 165 height 20
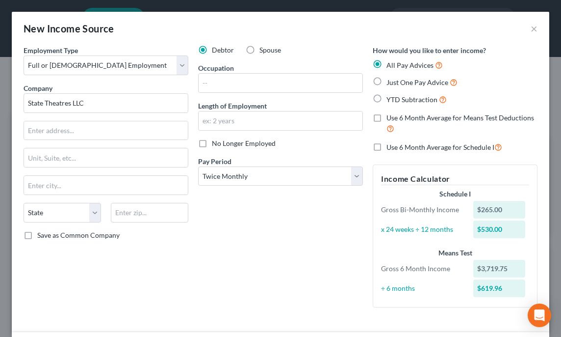
click at [261, 227] on div "Debtor Spouse Occupation Length of Employment No Longer Employed Pay Period * S…" at bounding box center [280, 180] width 175 height 270
click at [260, 55] on div "Debtor Spouse Occupation Length of Employment No Longer Employed Pay Period * S…" at bounding box center [280, 180] width 175 height 270
click at [260, 51] on label "Spouse" at bounding box center [271, 50] width 22 height 10
click at [264, 51] on input "Spouse" at bounding box center [267, 48] width 6 height 6
radio input "true"
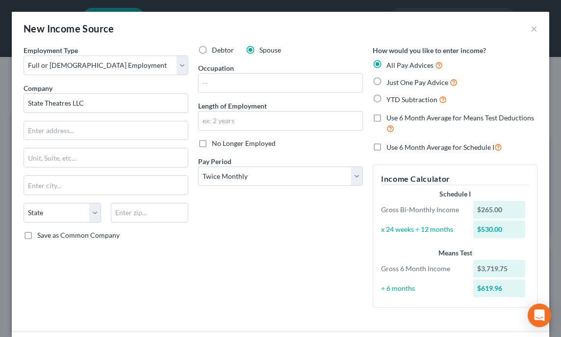
click at [288, 233] on div "Debtor Spouse Occupation Length of Employment No Longer Employed Pay Period * S…" at bounding box center [280, 180] width 175 height 270
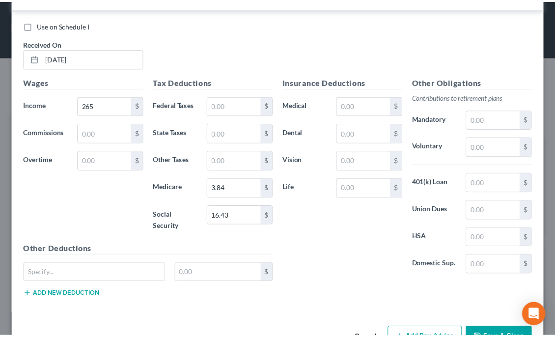
scroll to position [4016, 0]
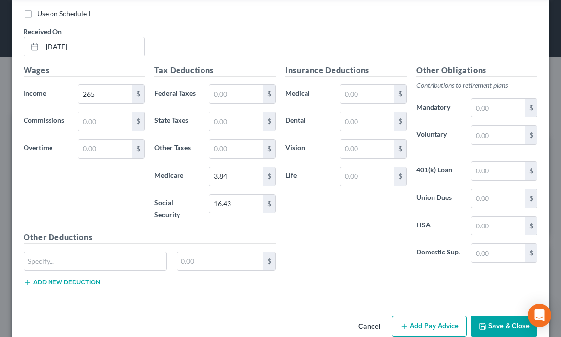
click at [481, 316] on button "Save & Close" at bounding box center [504, 326] width 67 height 21
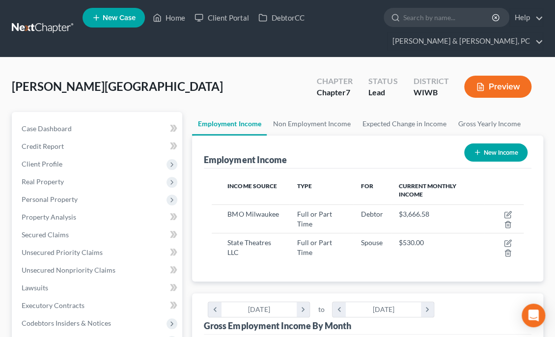
scroll to position [490615, 490439]
